Goal: Task Accomplishment & Management: Manage account settings

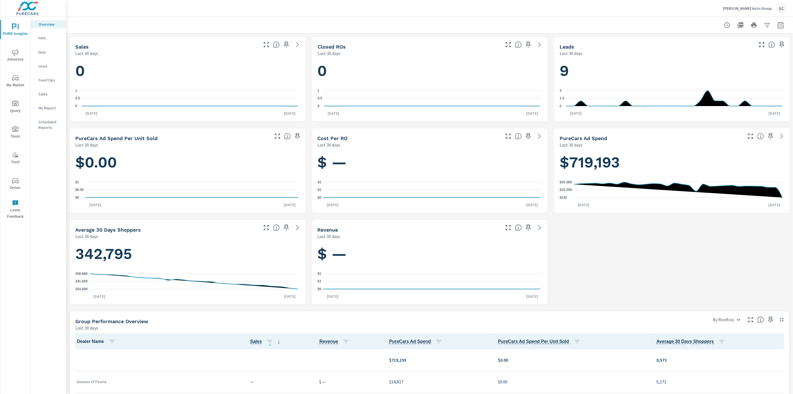
scroll to position [0, 0]
click at [780, 10] on div "SC" at bounding box center [781, 8] width 10 height 10
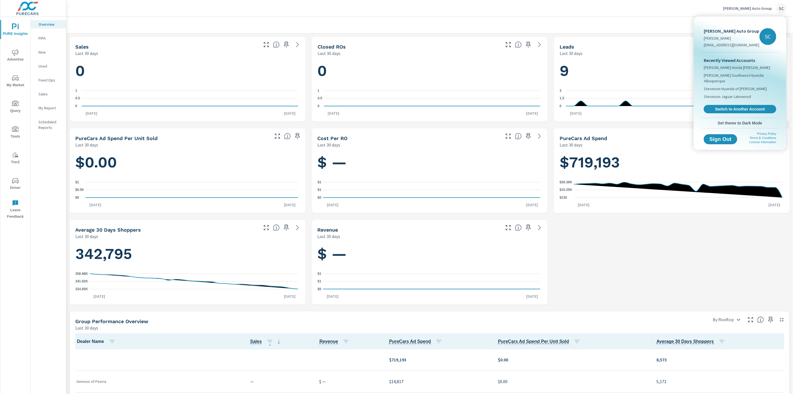
drag, startPoint x: 734, startPoint y: 108, endPoint x: 737, endPoint y: 106, distance: 3.0
click at [735, 108] on span "Switch to Another Account" at bounding box center [740, 109] width 66 height 5
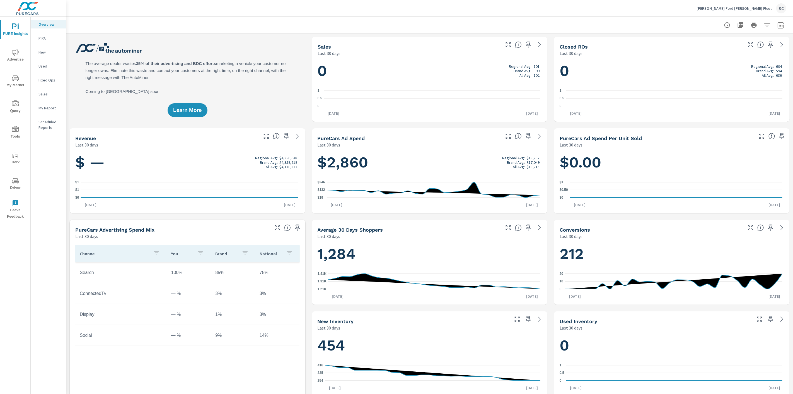
scroll to position [0, 0]
click at [14, 185] on span "Driver" at bounding box center [15, 184] width 27 height 14
